Goal: Check status: Check status

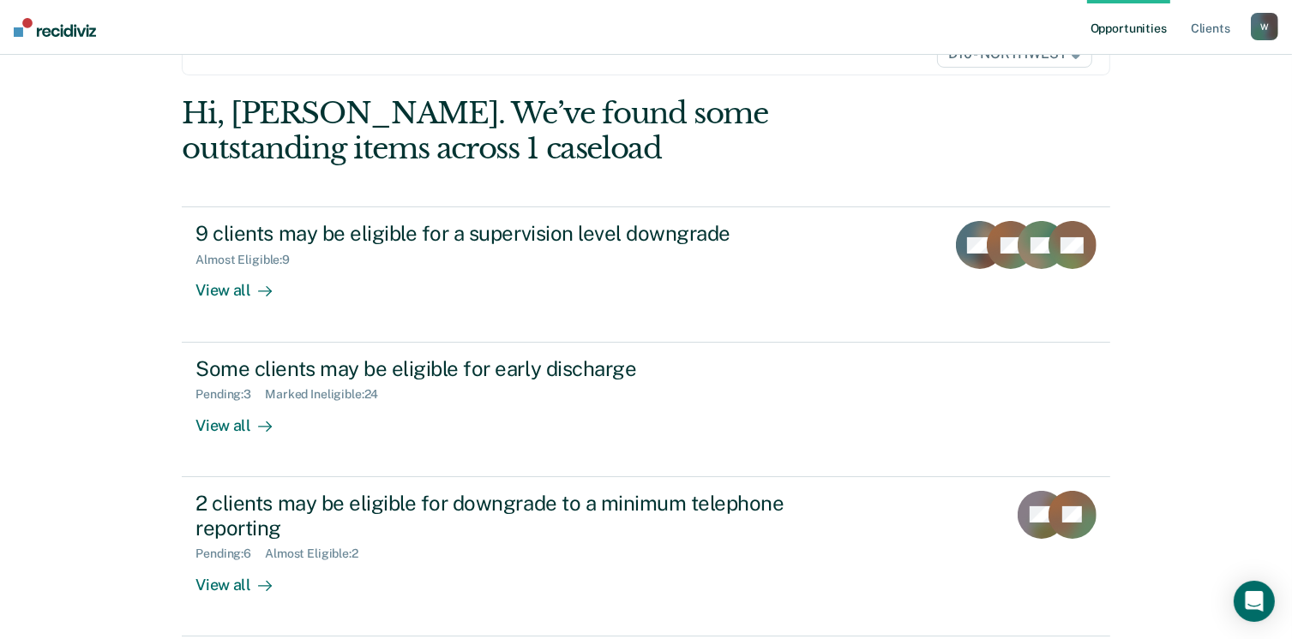
scroll to position [233, 0]
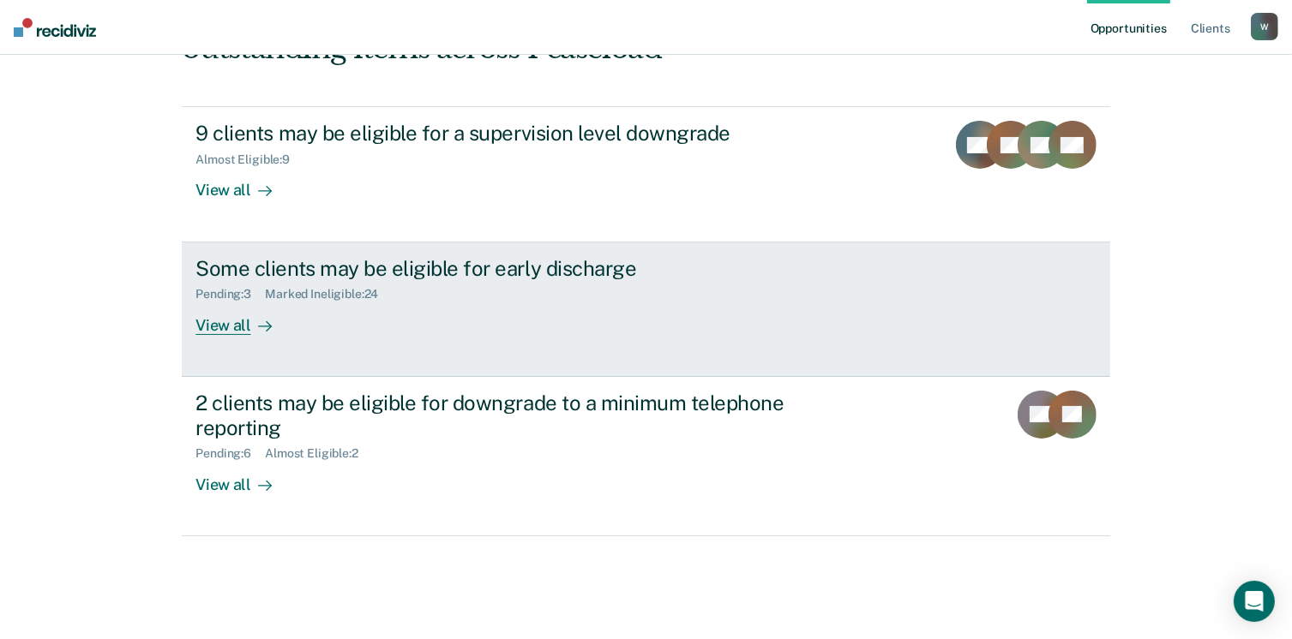
click at [624, 339] on link "Some clients may be eligible for early discharge Pending : 3 Marked Ineligible …" at bounding box center [645, 310] width 927 height 135
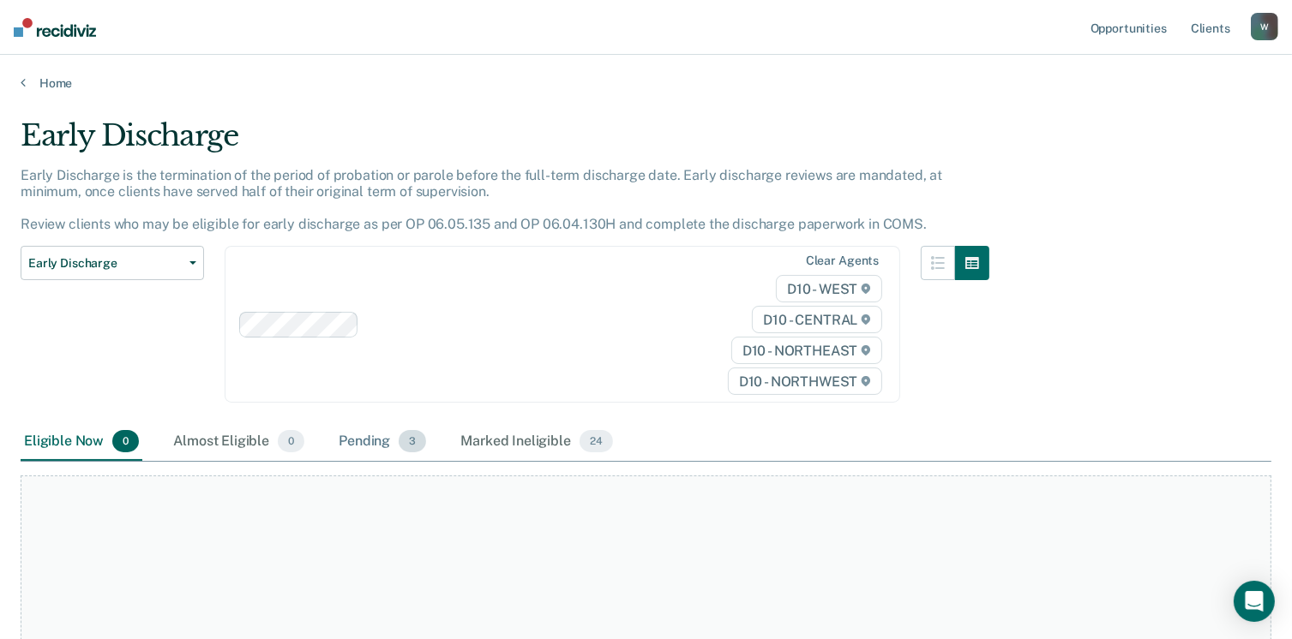
click at [389, 441] on div "Pending 3" at bounding box center [382, 442] width 94 height 38
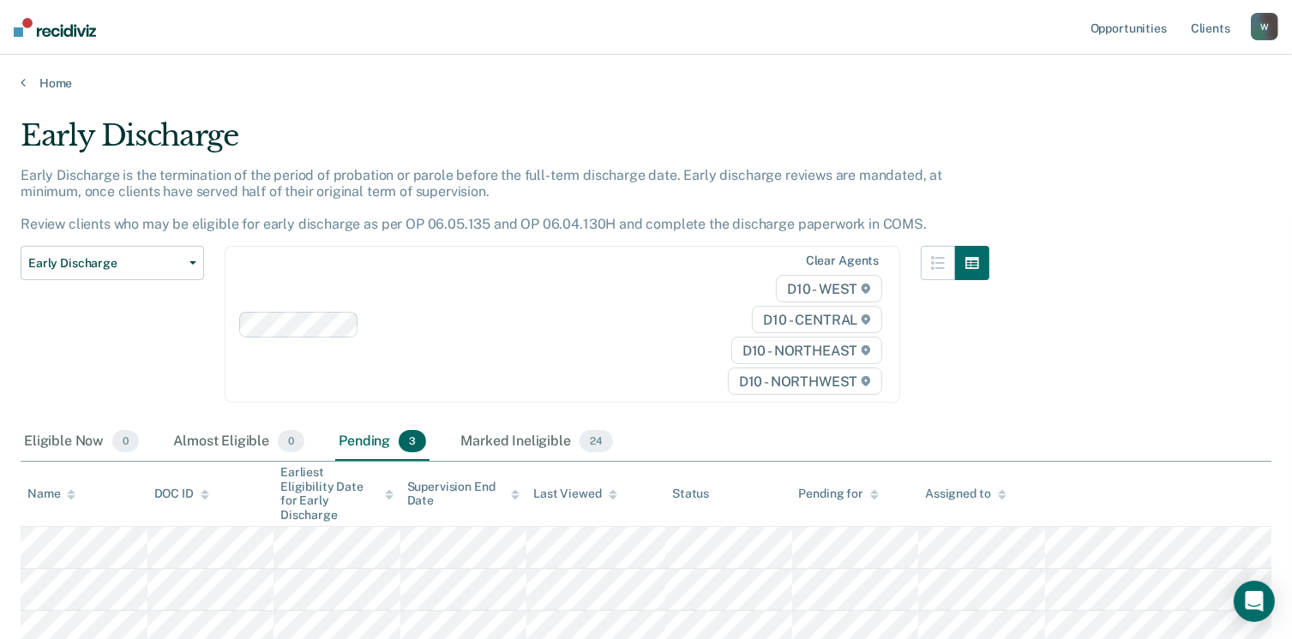
scroll to position [120, 0]
